Goal: Information Seeking & Learning: Learn about a topic

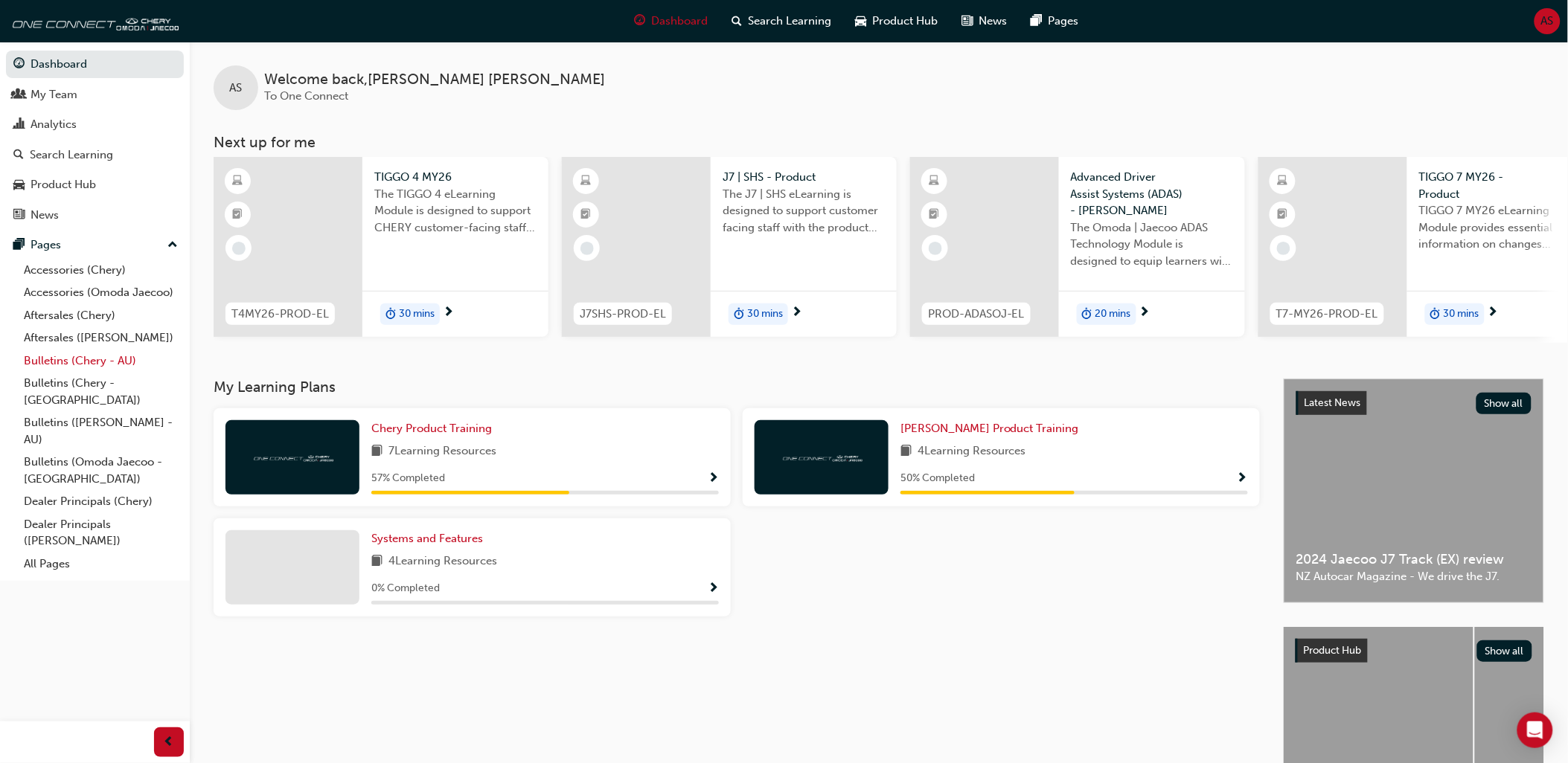
click at [121, 366] on link "Bulletins (Chery - AU)" at bounding box center [101, 362] width 166 height 23
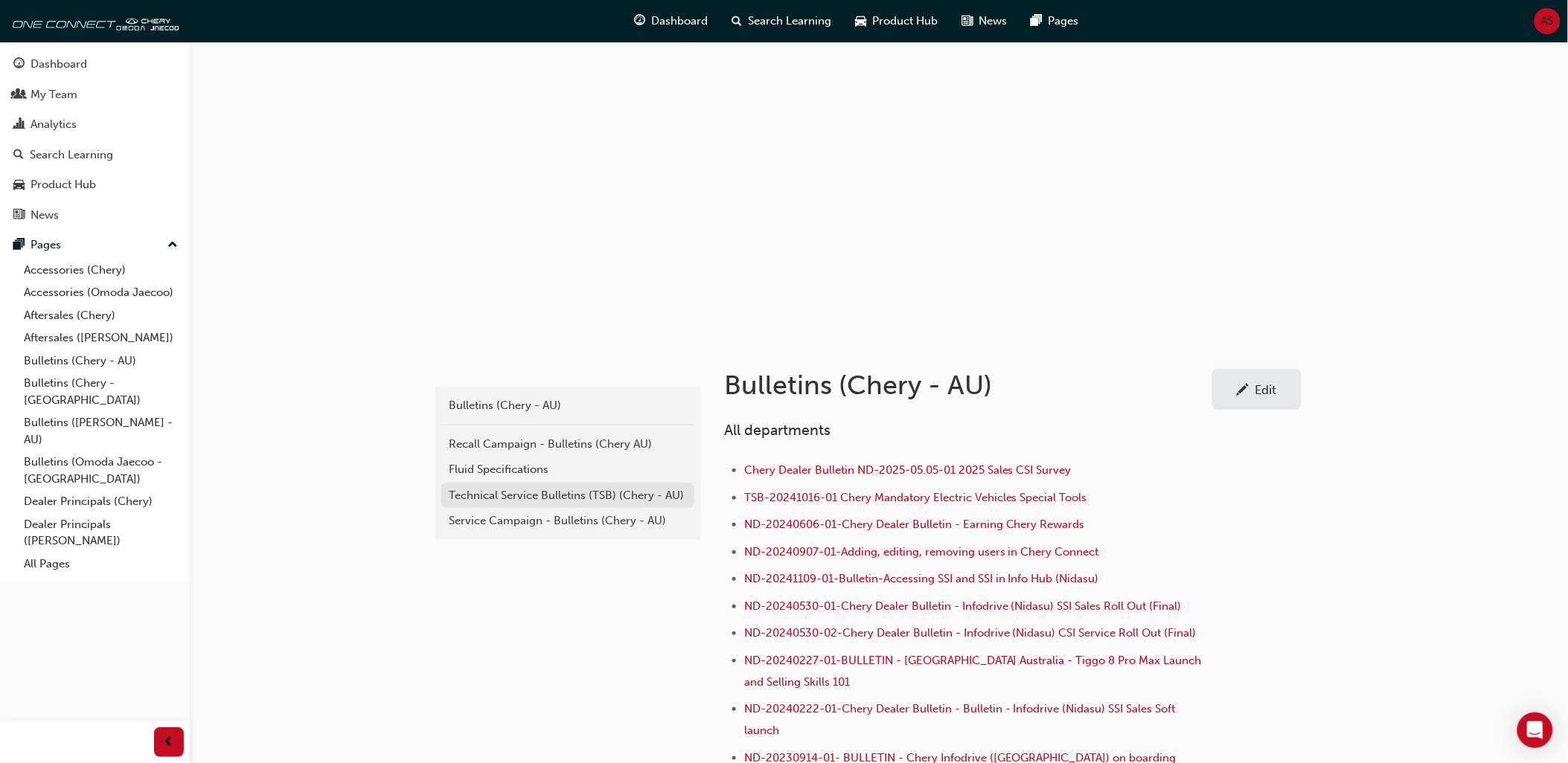
click at [522, 496] on div "Technical Service Bulletins (TSB) (Chery - AU)" at bounding box center [567, 496] width 238 height 17
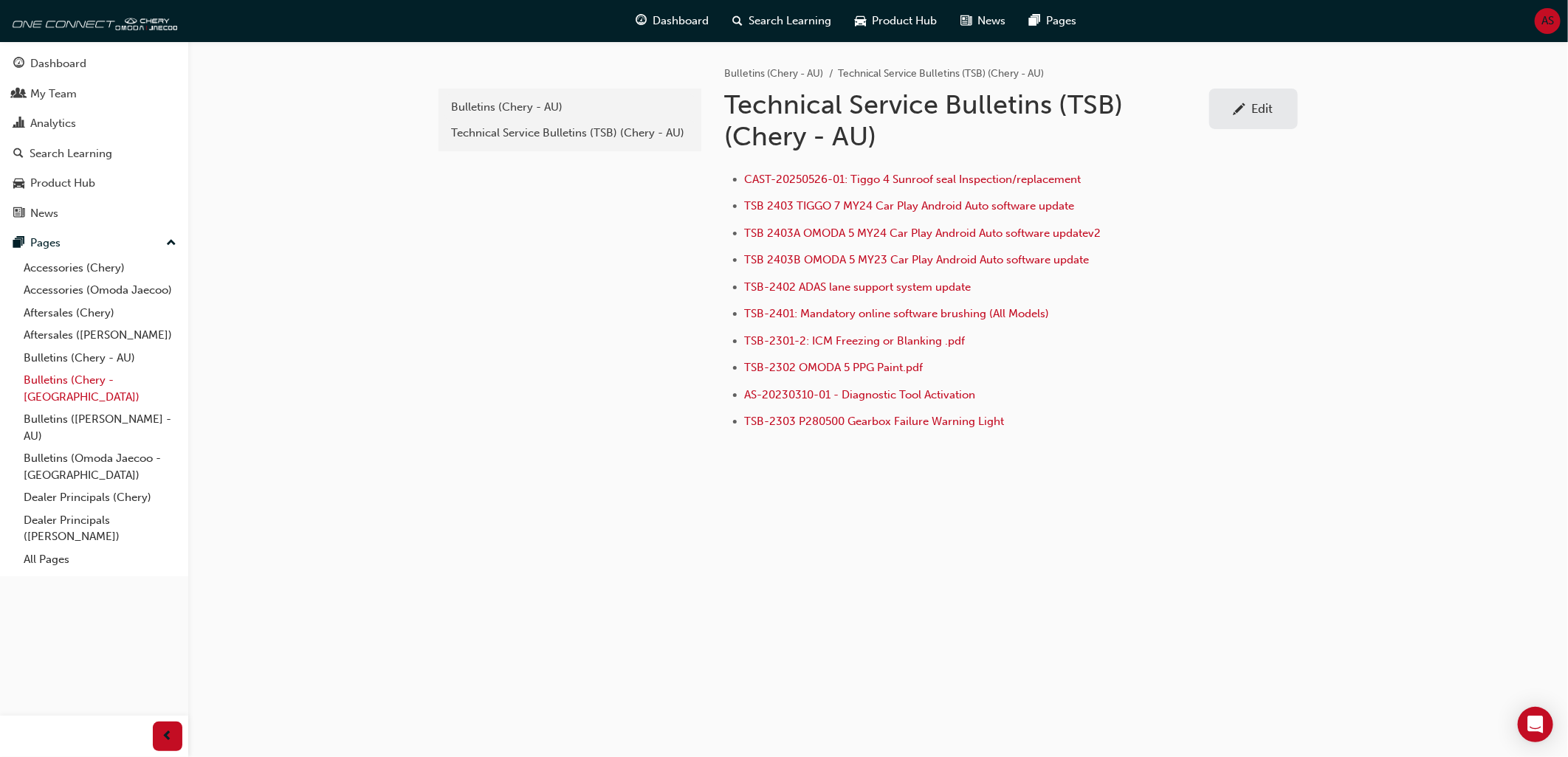
click at [118, 386] on link "Bulletins (Chery - [GEOGRAPHIC_DATA])" at bounding box center [100, 388] width 165 height 39
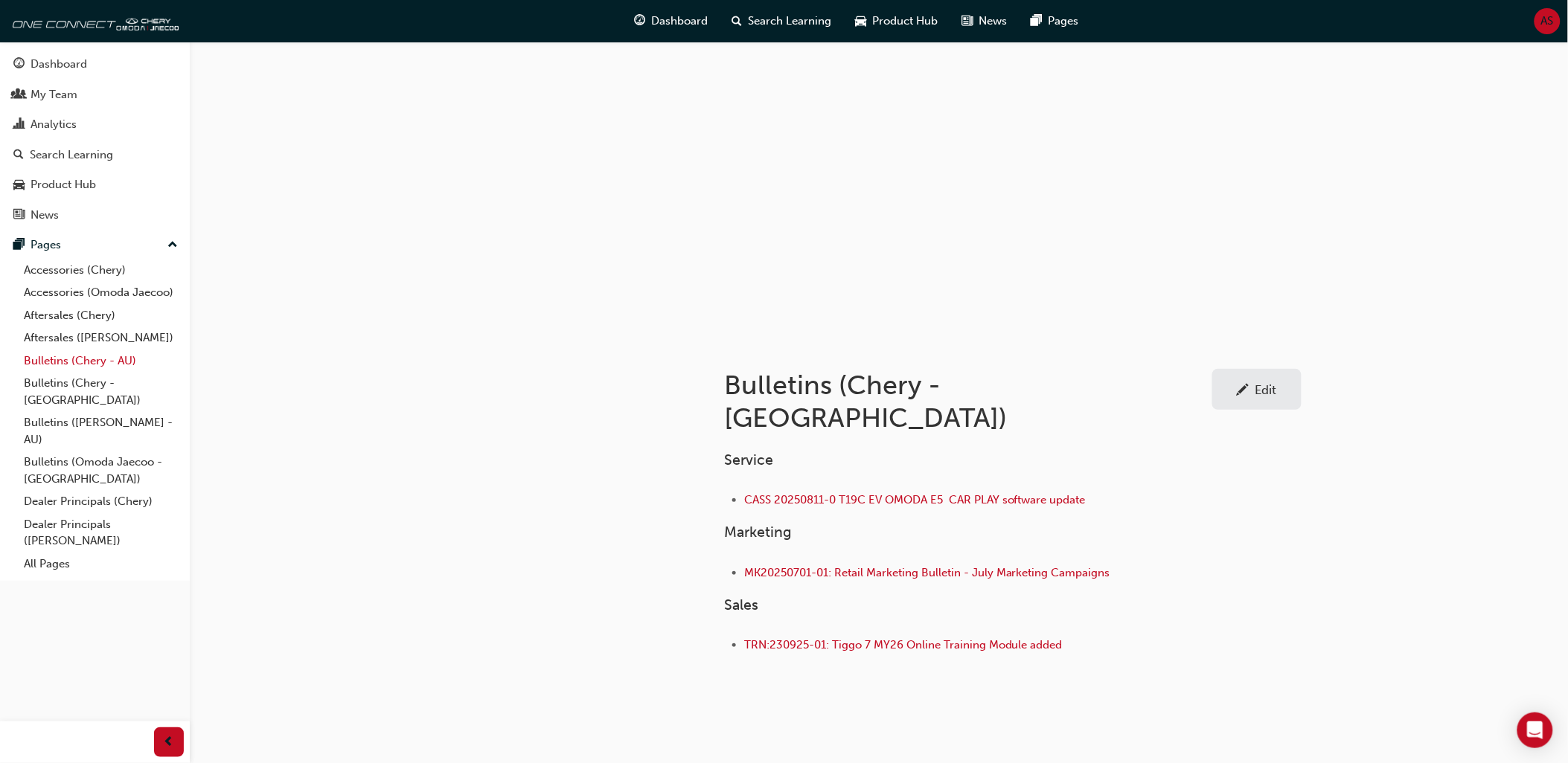
click at [109, 367] on link "Bulletins (Chery - AU)" at bounding box center [101, 362] width 166 height 23
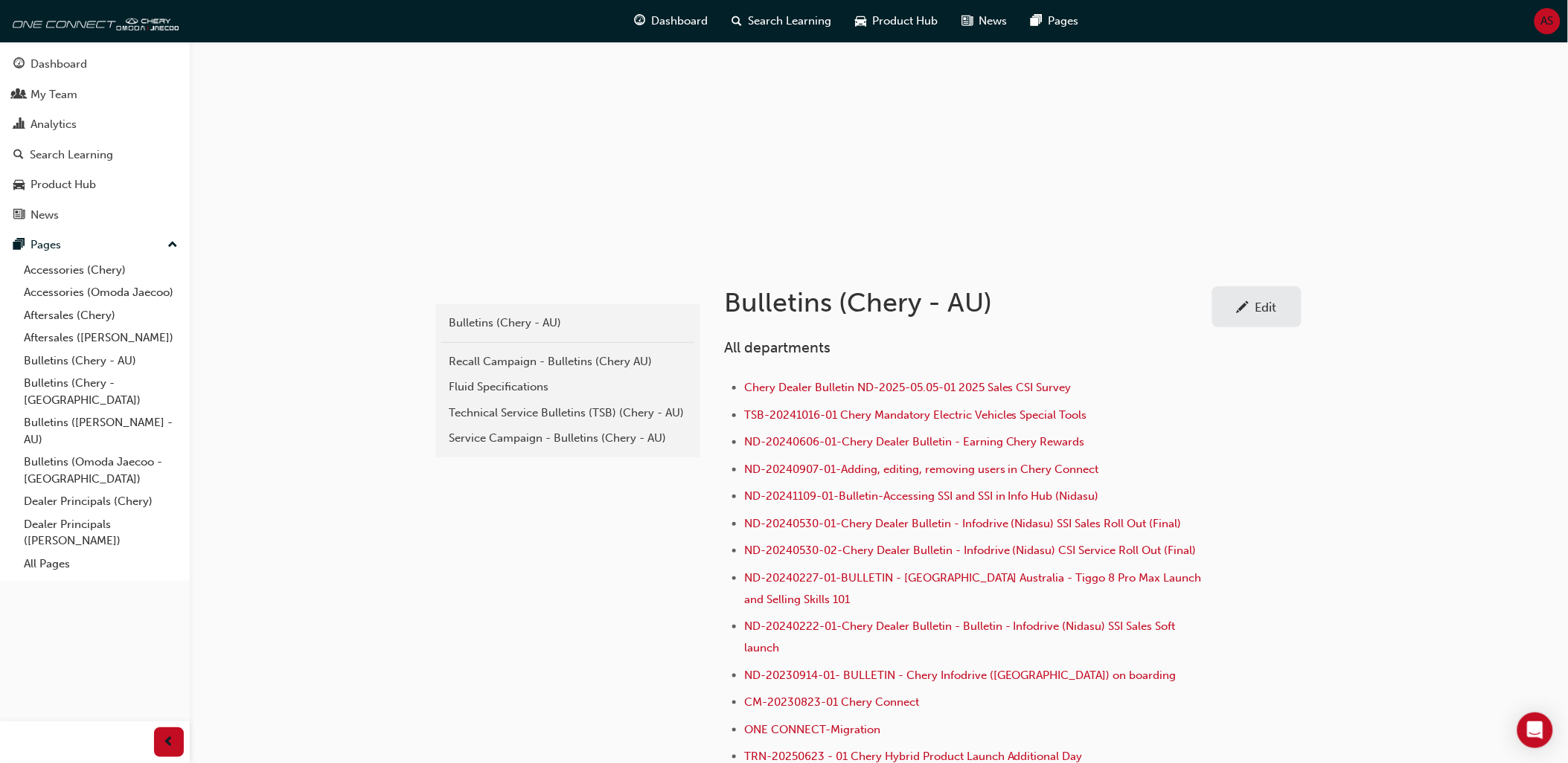
scroll to position [747, 0]
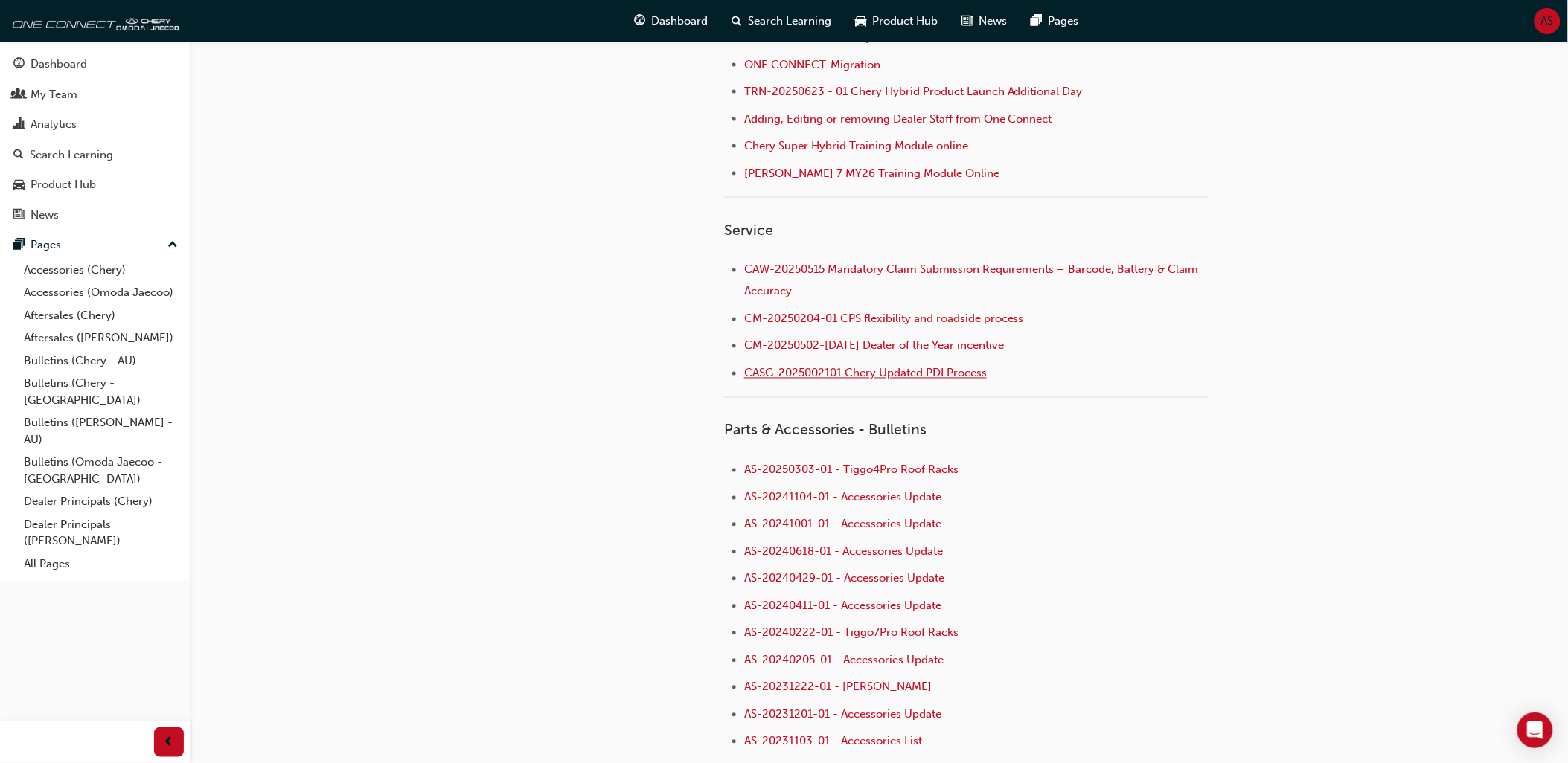
click at [973, 380] on span "CASG-2025002101 Chery Updated PDI Process" at bounding box center [865, 373] width 242 height 13
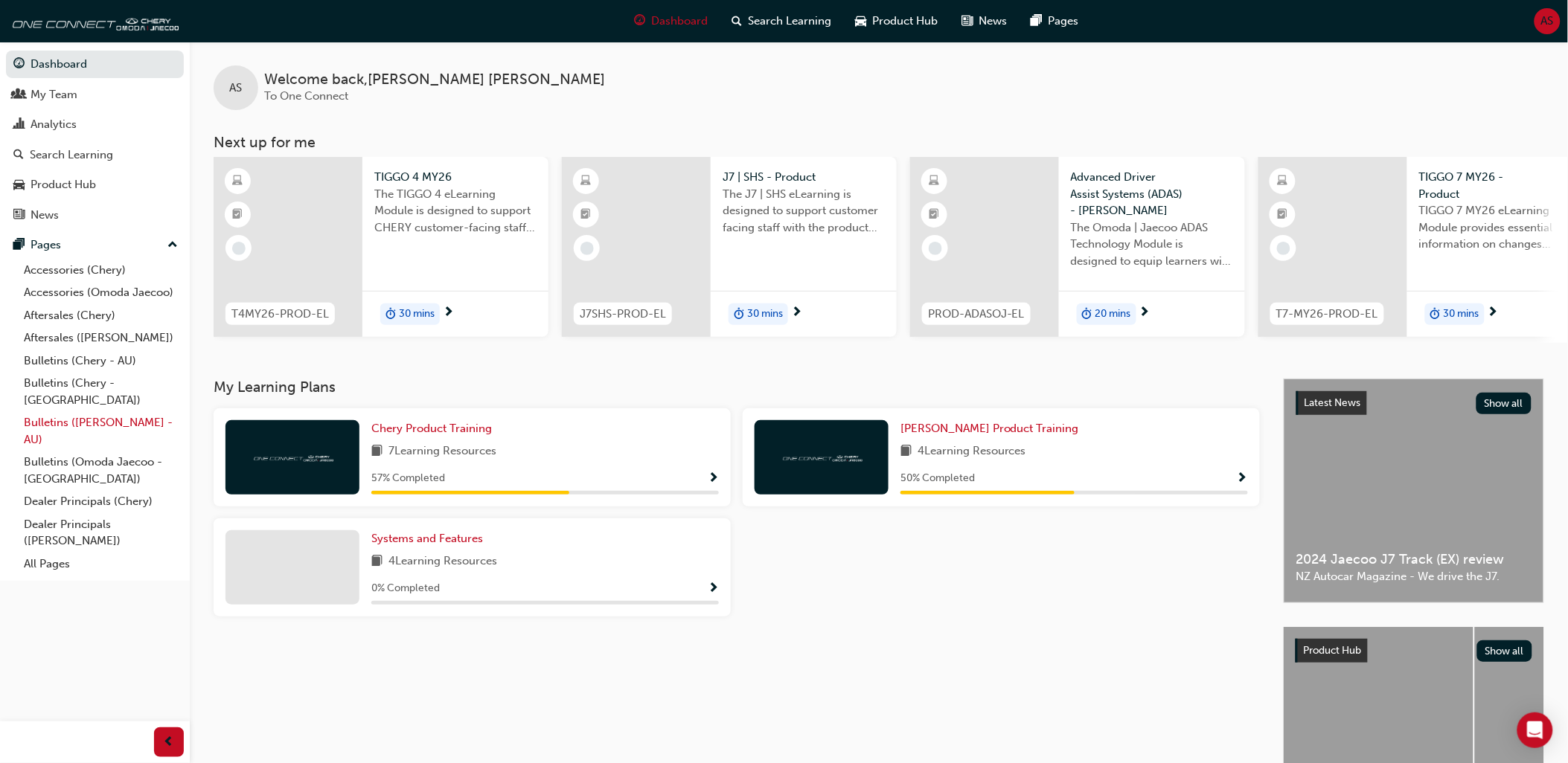
click at [138, 412] on link "Bulletins ([PERSON_NAME] - AU)" at bounding box center [101, 431] width 166 height 40
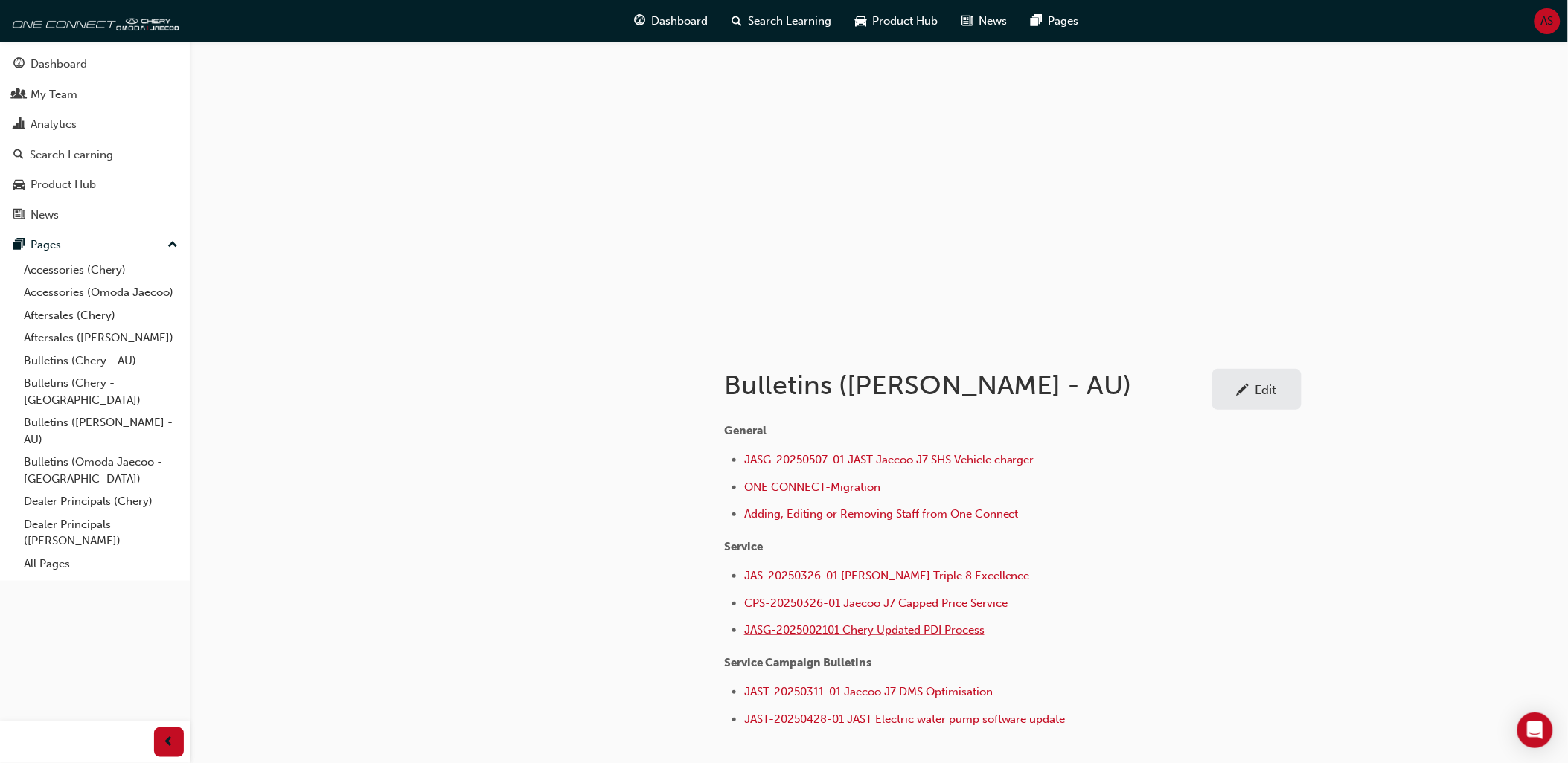
click at [845, 633] on span "JASG-2025002101 Chery Updated PDI Process" at bounding box center [864, 630] width 240 height 13
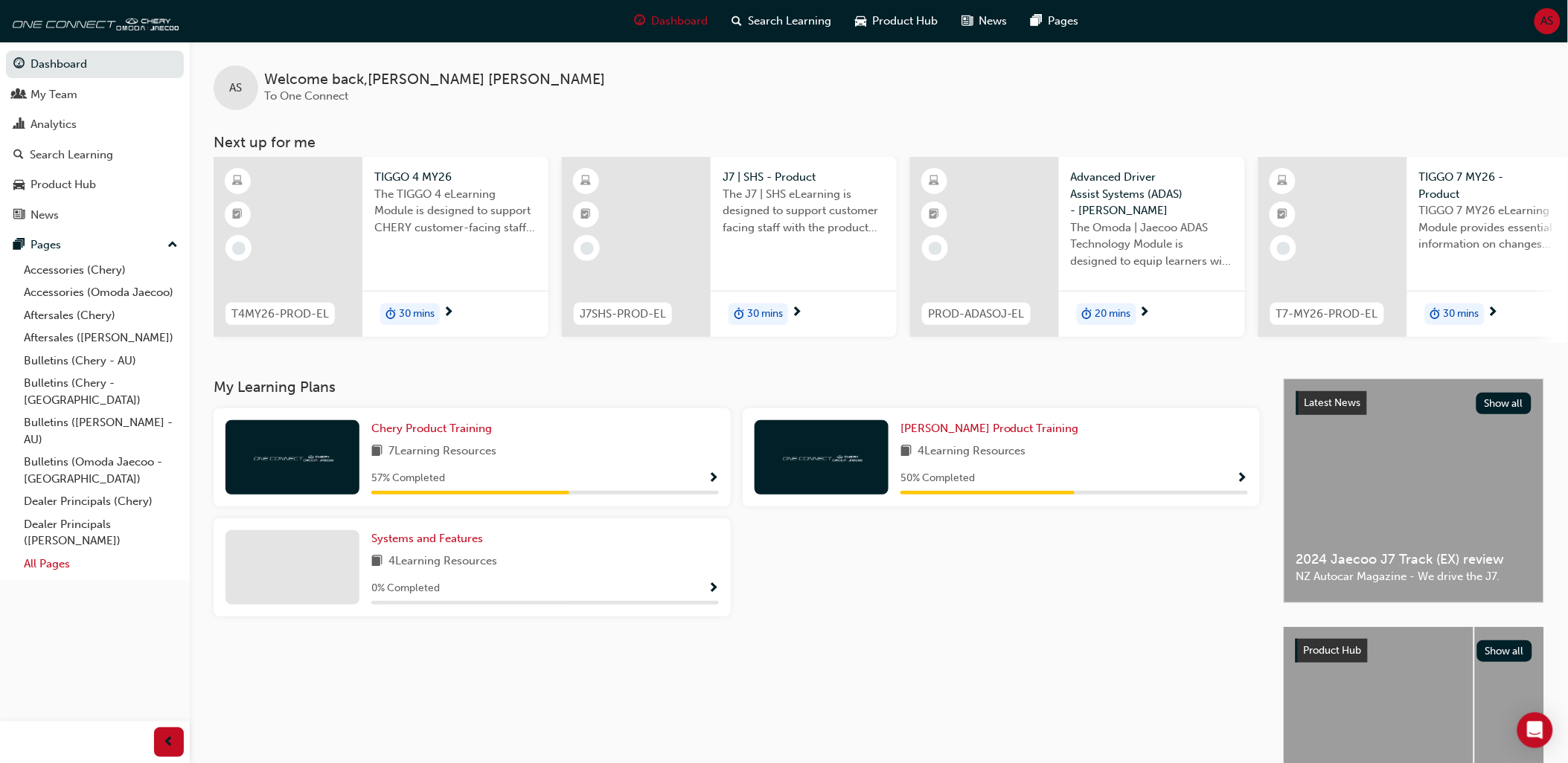
click at [50, 560] on link "All Pages" at bounding box center [101, 564] width 166 height 23
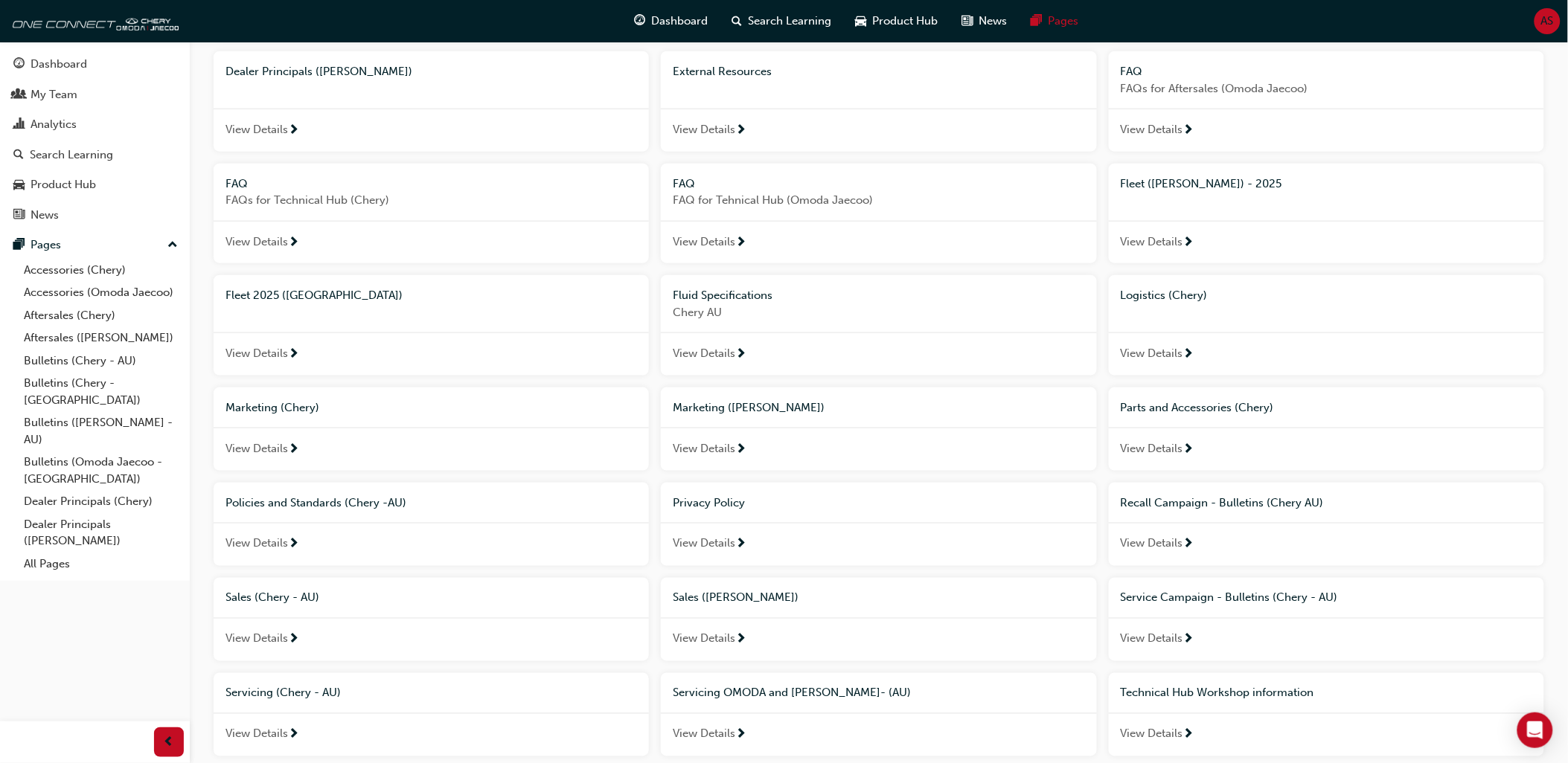
scroll to position [496, 0]
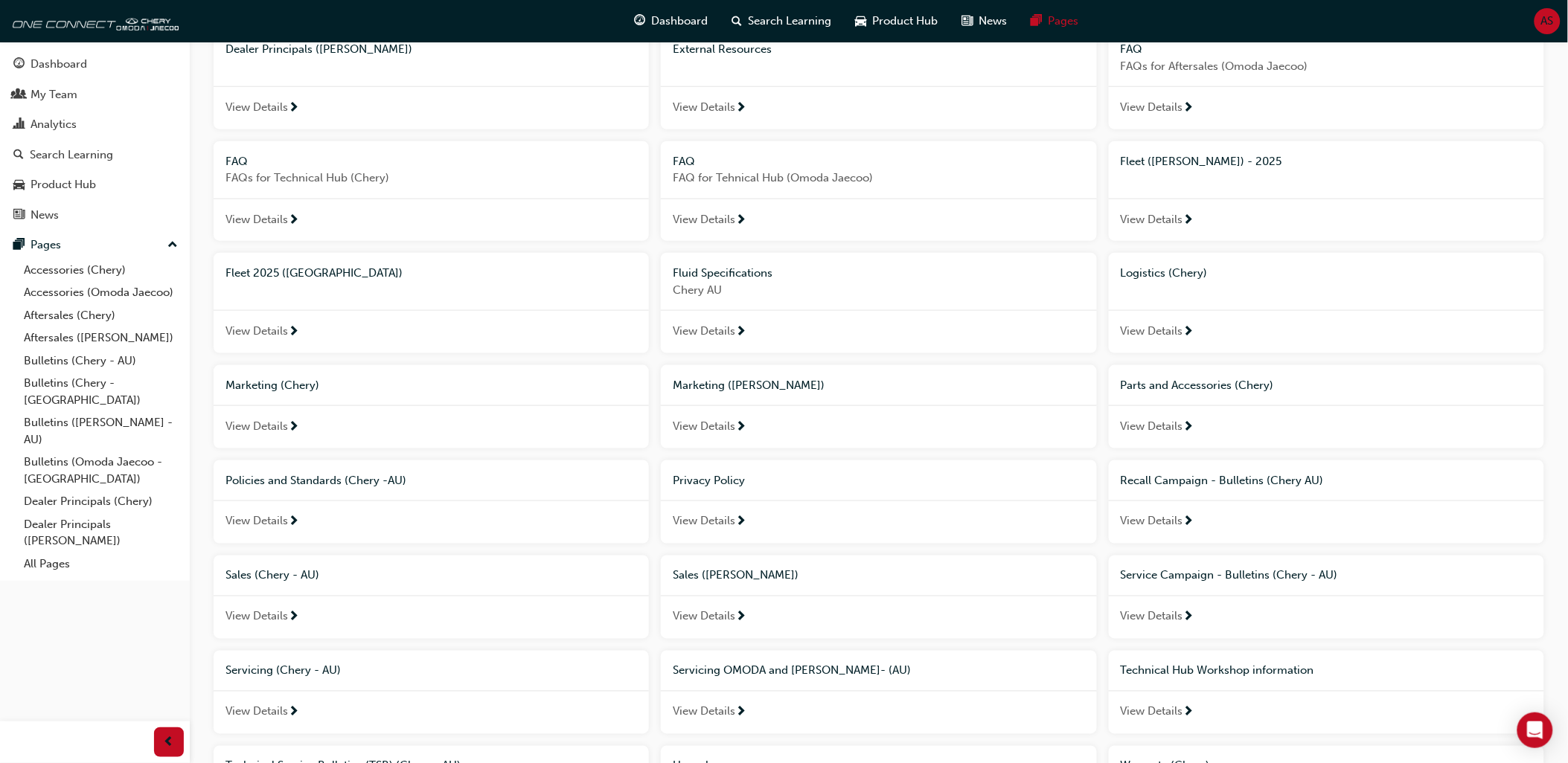
click at [1258, 677] on span "Technical Hub Workshop information" at bounding box center [1217, 670] width 193 height 13
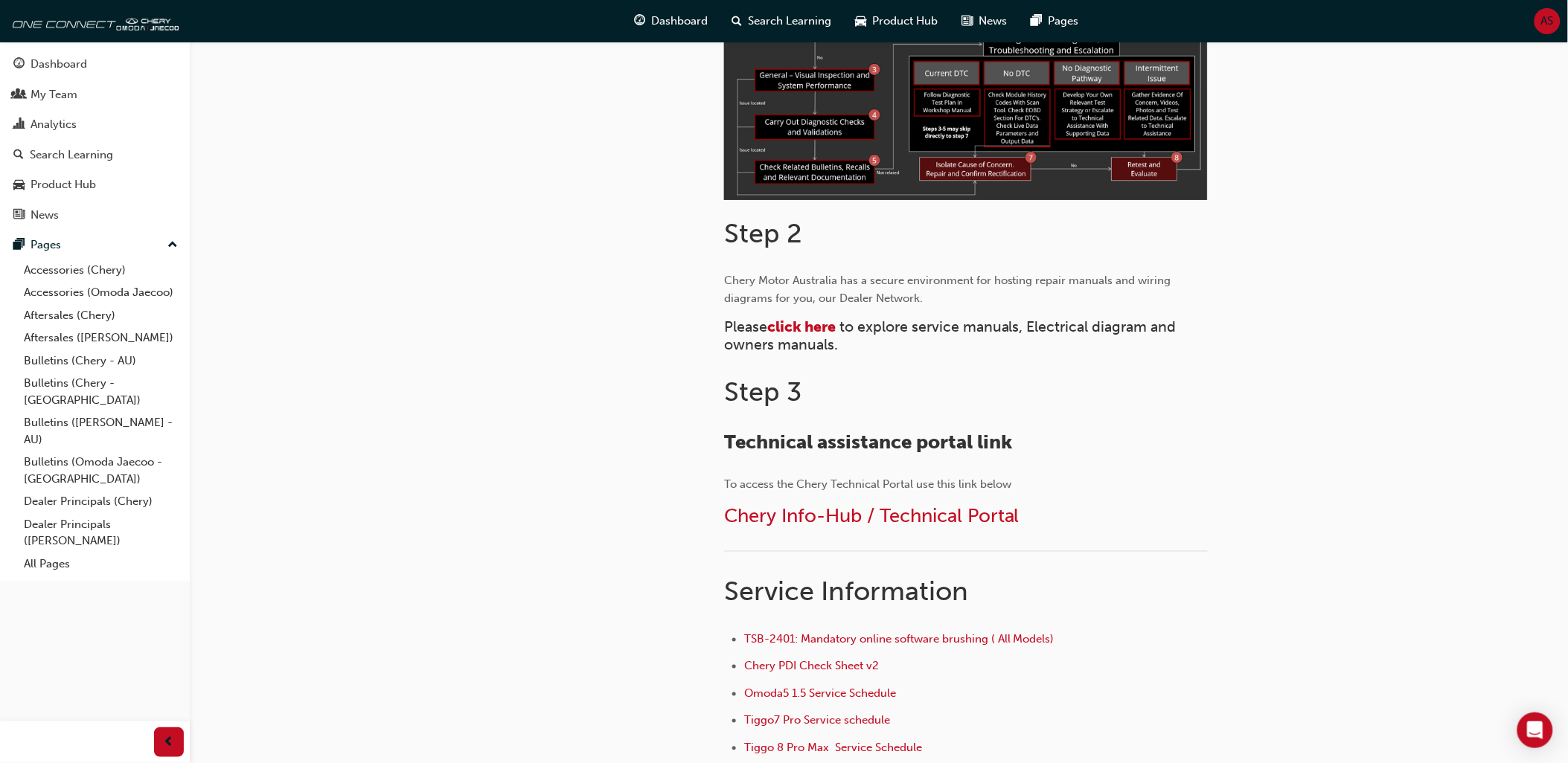
scroll to position [578, 0]
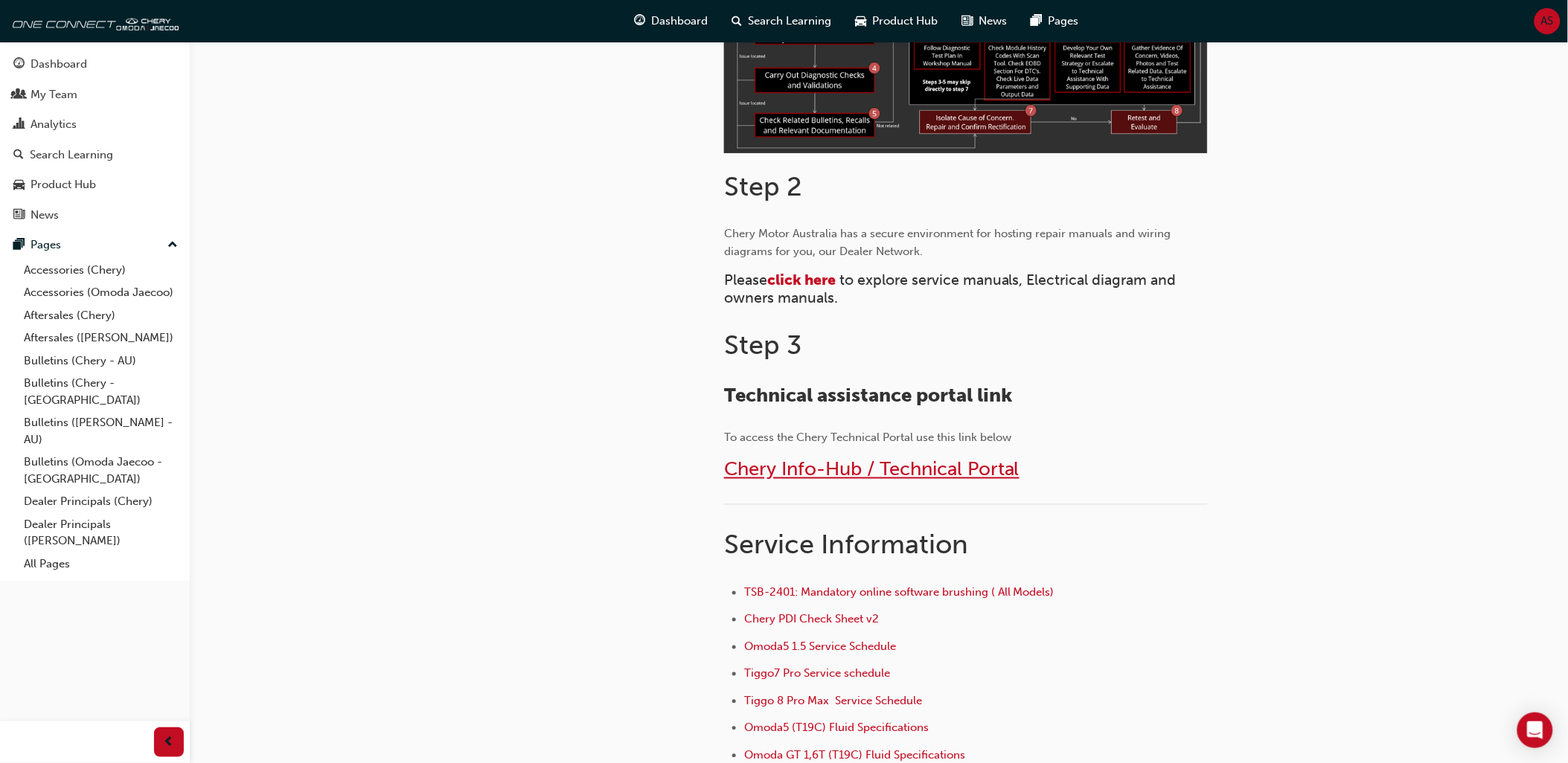
click at [829, 472] on span "Chery Info-Hub / Technical Portal" at bounding box center [872, 470] width 296 height 23
